Goal: Connect with others: Connect with others

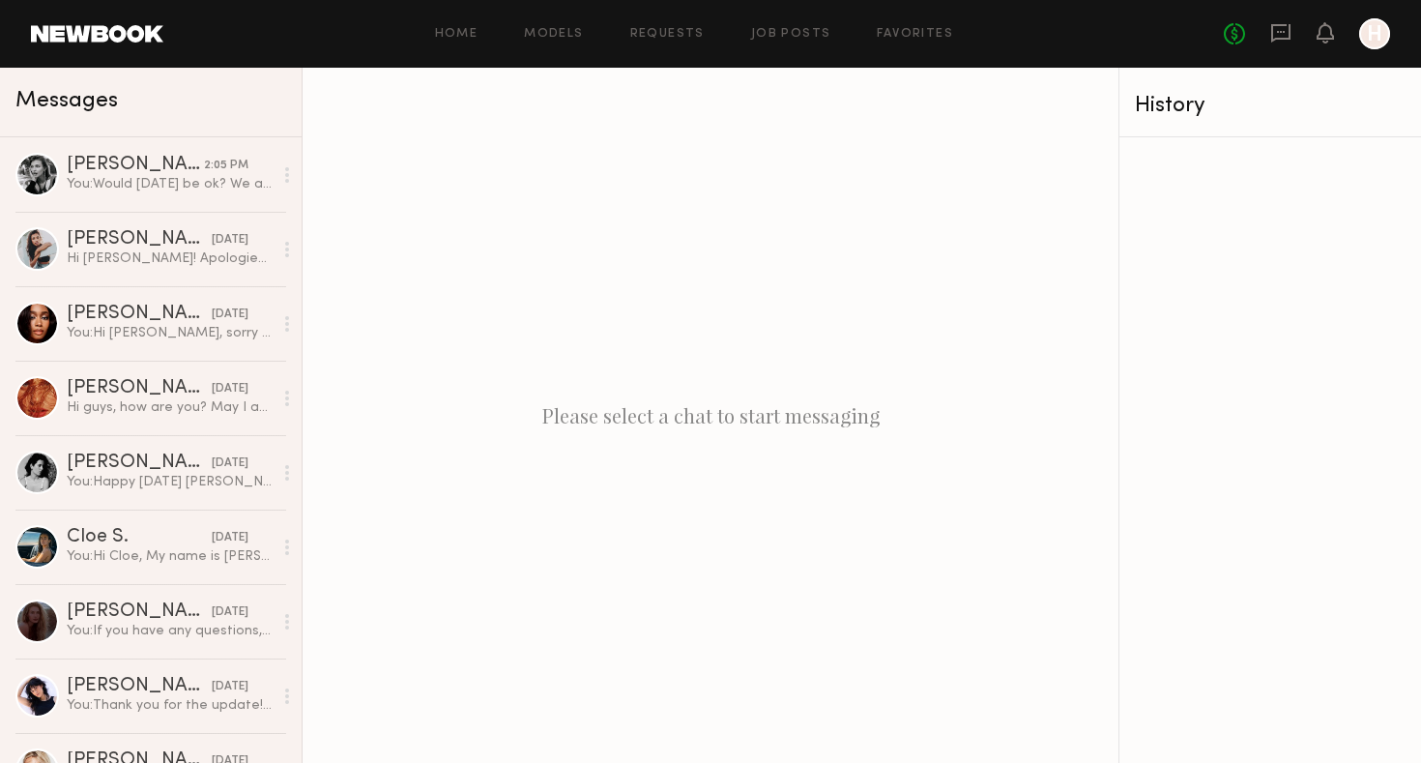
click at [103, 189] on div "You: Would [DATE] be ok? We are flexible with time, let us know what would be b…" at bounding box center [170, 184] width 206 height 18
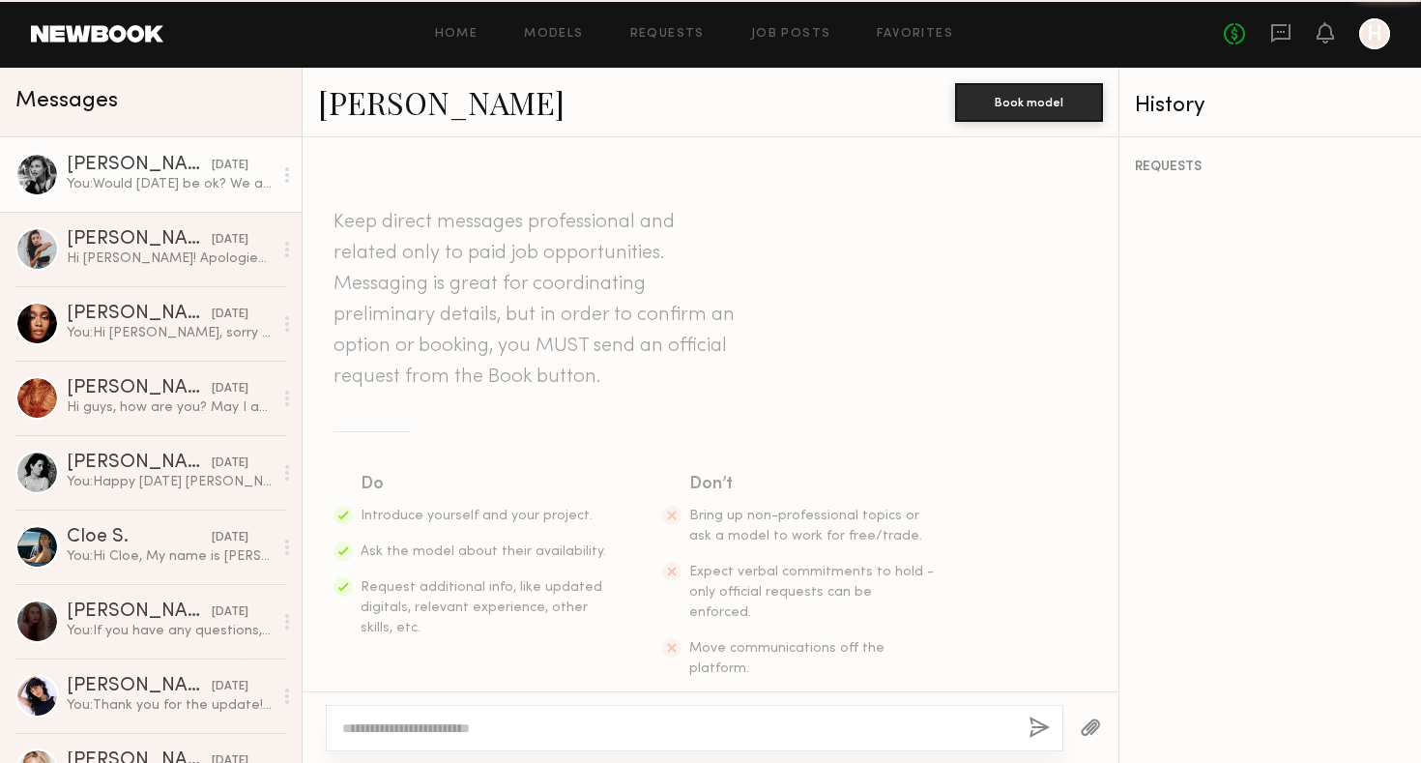
scroll to position [1067, 0]
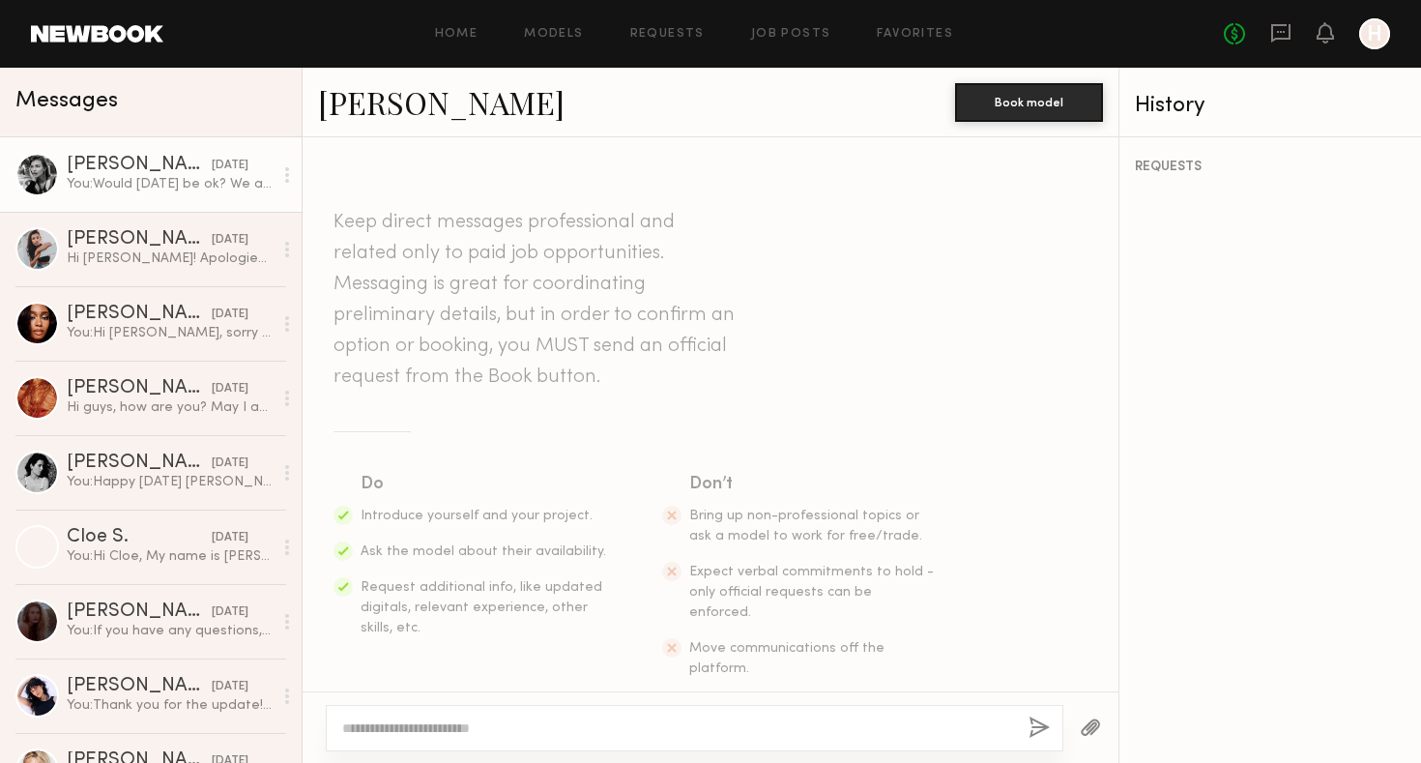
scroll to position [1067, 0]
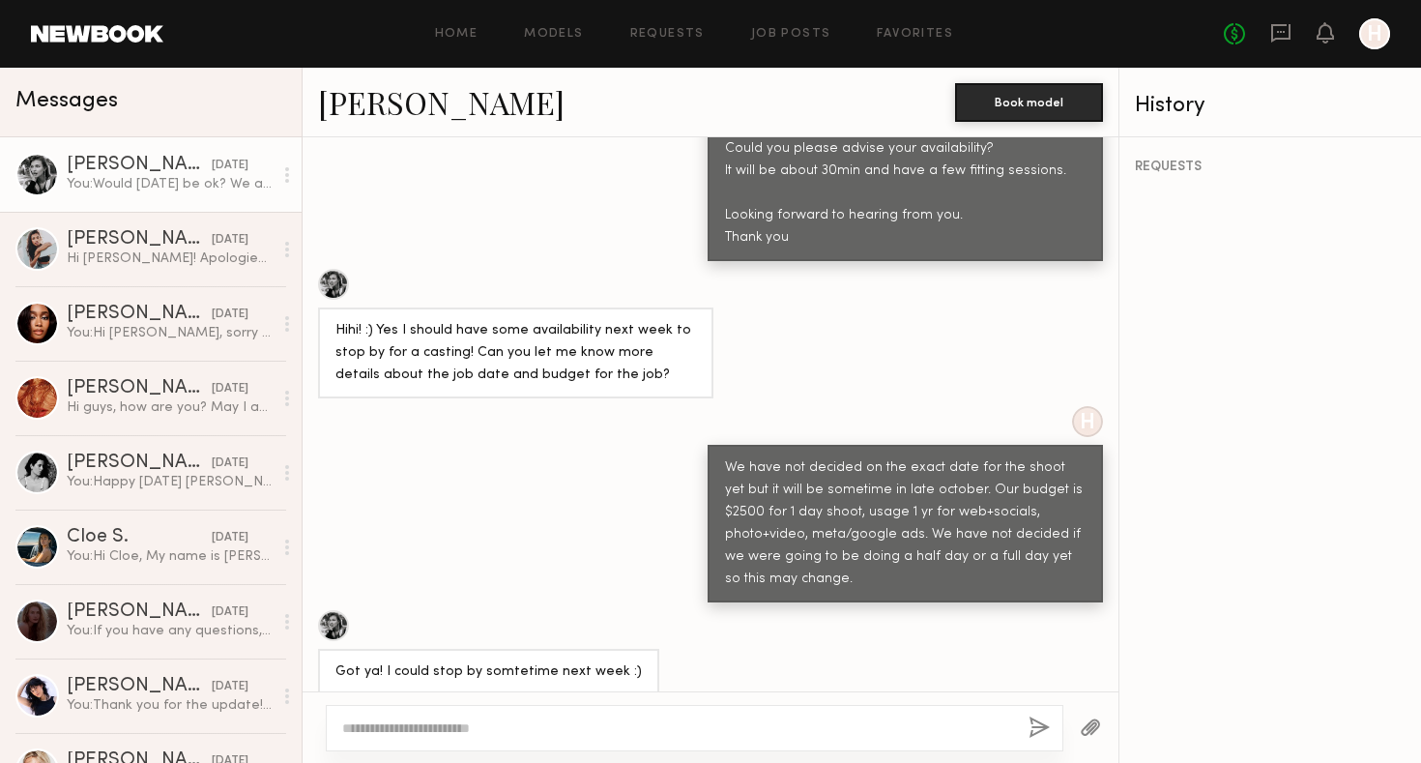
click at [416, 99] on link "[PERSON_NAME]" at bounding box center [441, 102] width 246 height 42
